Goal: Transaction & Acquisition: Subscribe to service/newsletter

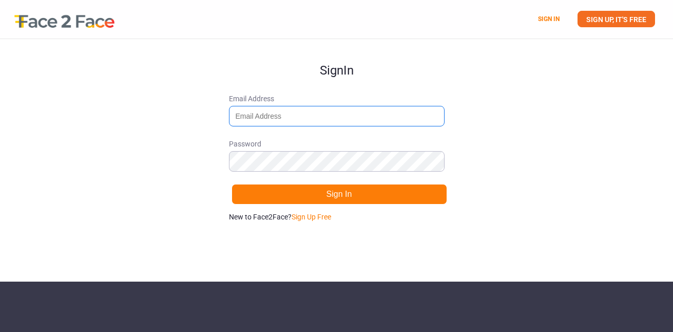
drag, startPoint x: 230, startPoint y: 113, endPoint x: 239, endPoint y: 119, distance: 10.4
click at [230, 113] on input "Email Address" at bounding box center [337, 116] width 216 height 21
click at [533, 68] on div "Sign In Email Address Password Sign In New to Face2Face? Sign Up Free" at bounding box center [336, 160] width 673 height 242
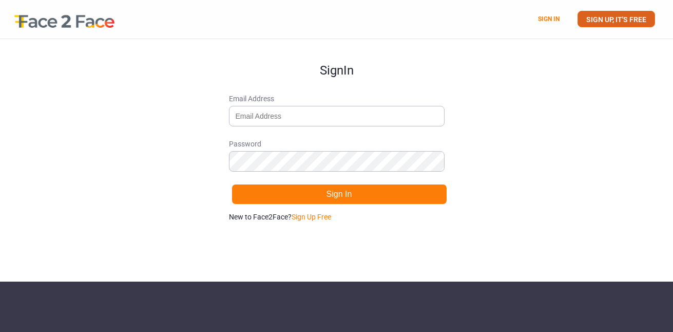
click at [631, 26] on link "SIGN UP, IT'S FREE" at bounding box center [617, 19] width 78 height 16
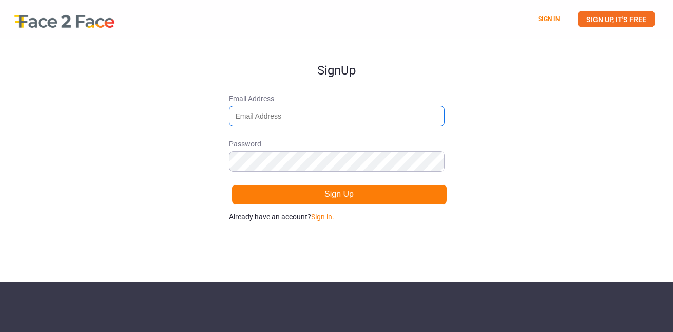
click at [334, 111] on input "Email Address" at bounding box center [337, 116] width 216 height 21
type input "[EMAIL_ADDRESS][DOMAIN_NAME]"
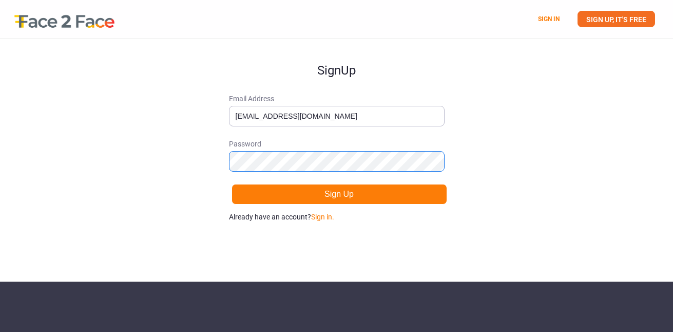
click at [232, 184] on button "Sign Up" at bounding box center [340, 194] width 216 height 21
